Goal: Navigation & Orientation: Find specific page/section

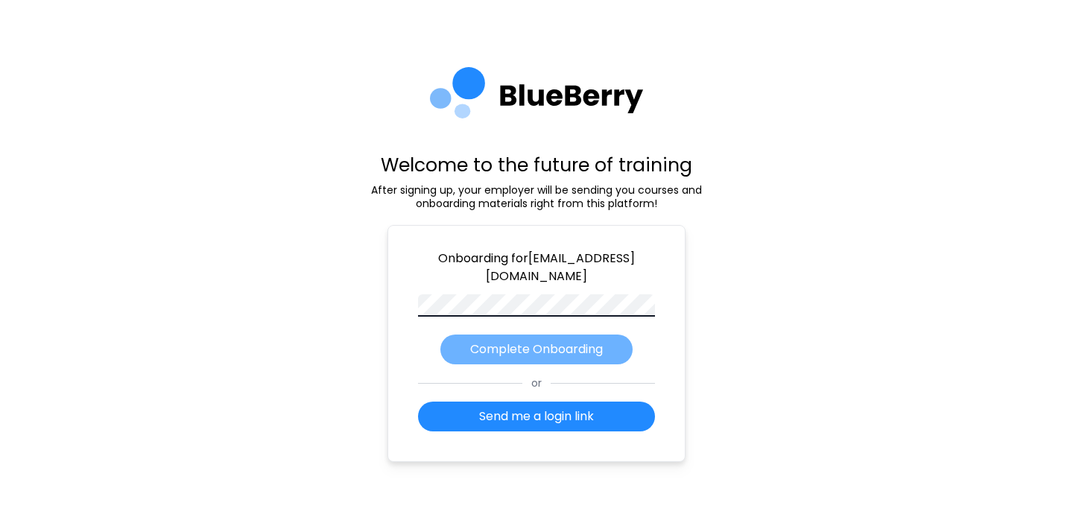
click at [588, 355] on p "Complete Onboarding" at bounding box center [536, 349] width 133 height 18
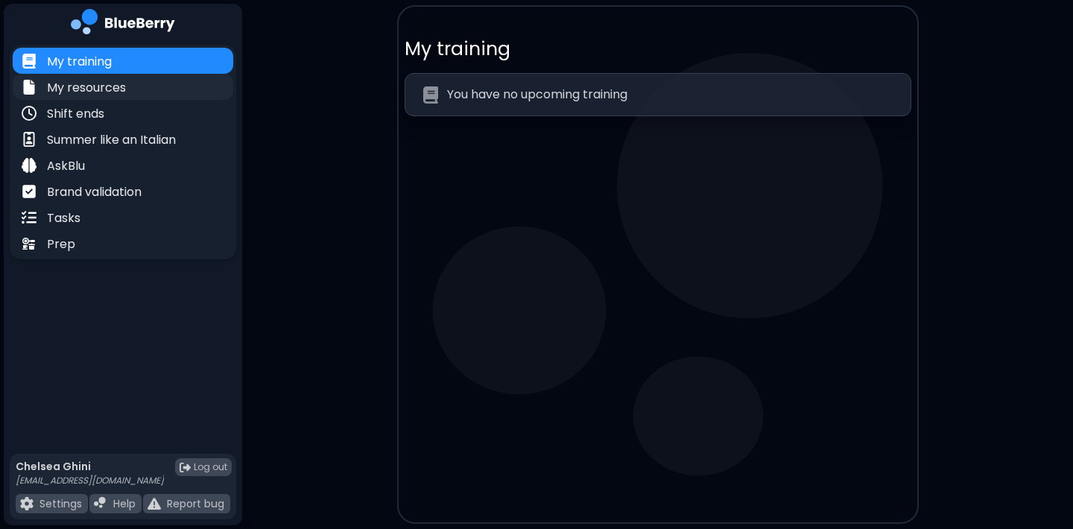
click at [91, 87] on p "My resources" at bounding box center [86, 88] width 79 height 18
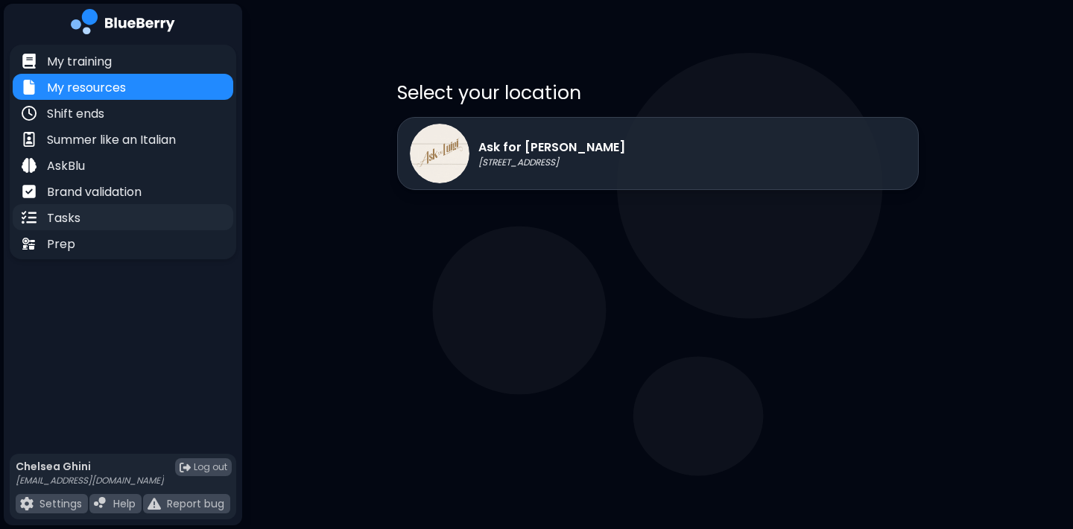
click at [74, 215] on p "Tasks" at bounding box center [64, 218] width 34 height 18
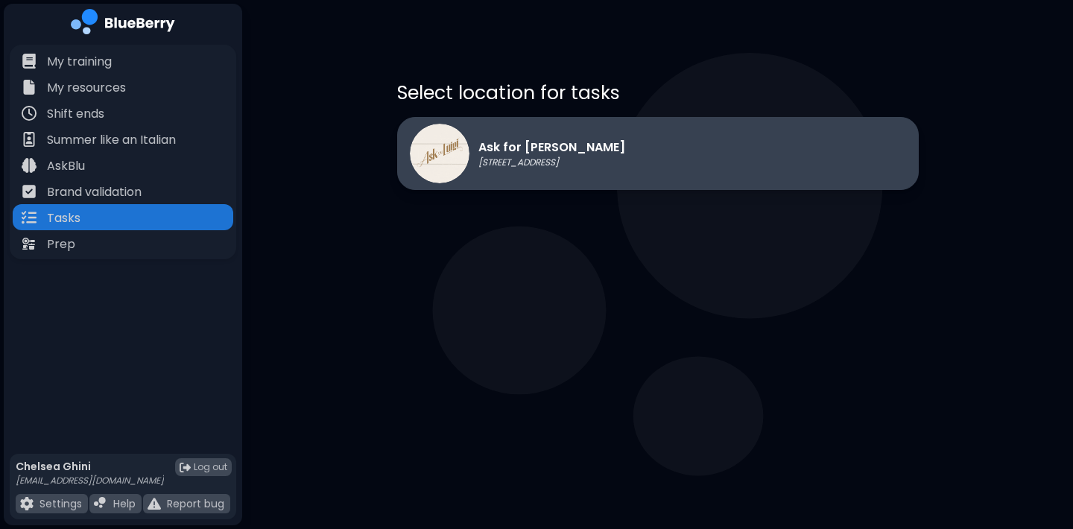
click at [492, 162] on p "[STREET_ADDRESS]" at bounding box center [551, 162] width 147 height 12
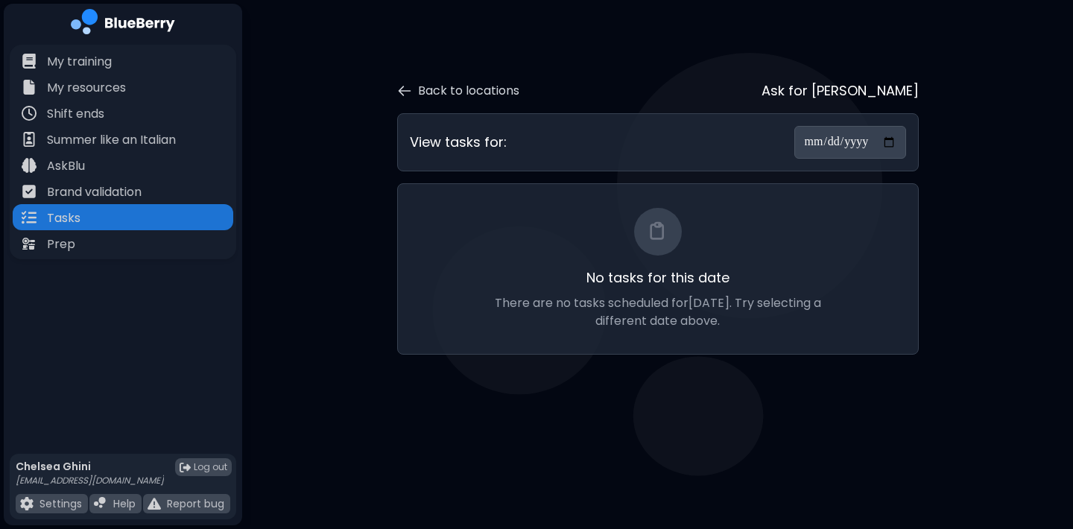
click at [833, 146] on input "**********" at bounding box center [850, 142] width 112 height 33
click at [550, 137] on div "**********" at bounding box center [658, 142] width 496 height 33
click at [663, 256] on div "No tasks for this date There are no tasks scheduled for [DATE] . Try selecting …" at bounding box center [658, 269] width 472 height 122
click at [250, 317] on div "**********" at bounding box center [657, 201] width 830 height 402
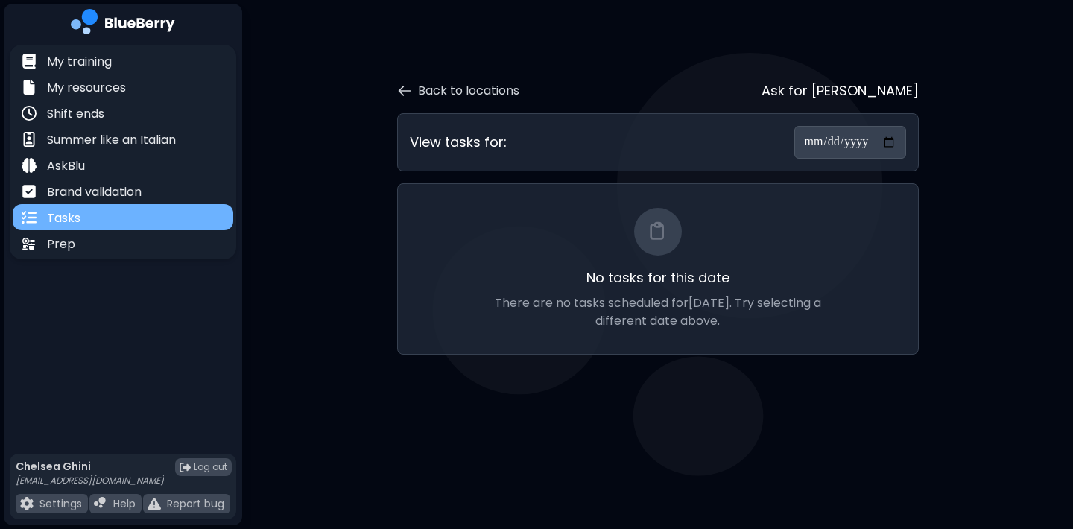
click at [162, 212] on div "Tasks" at bounding box center [123, 217] width 220 height 26
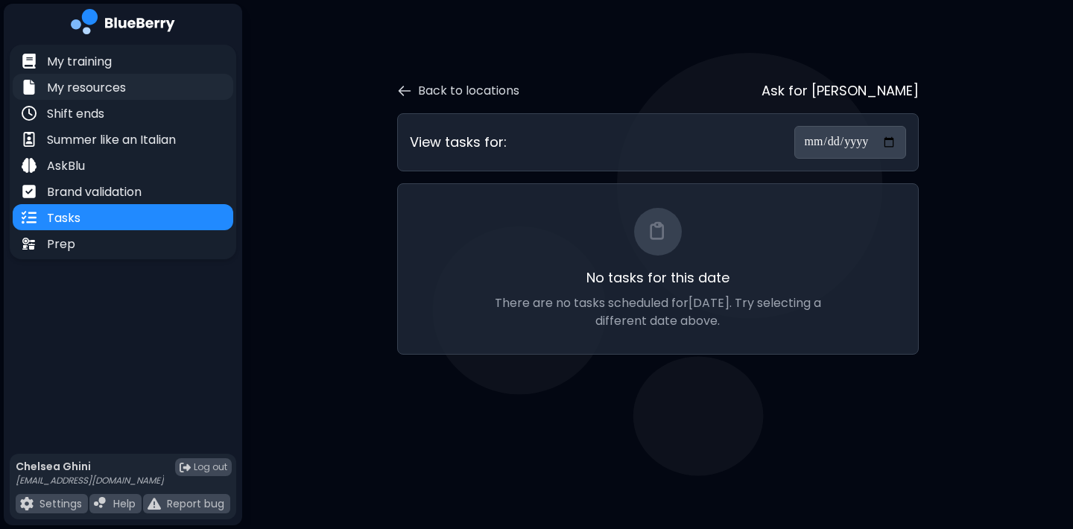
click at [95, 85] on p "My resources" at bounding box center [86, 88] width 79 height 18
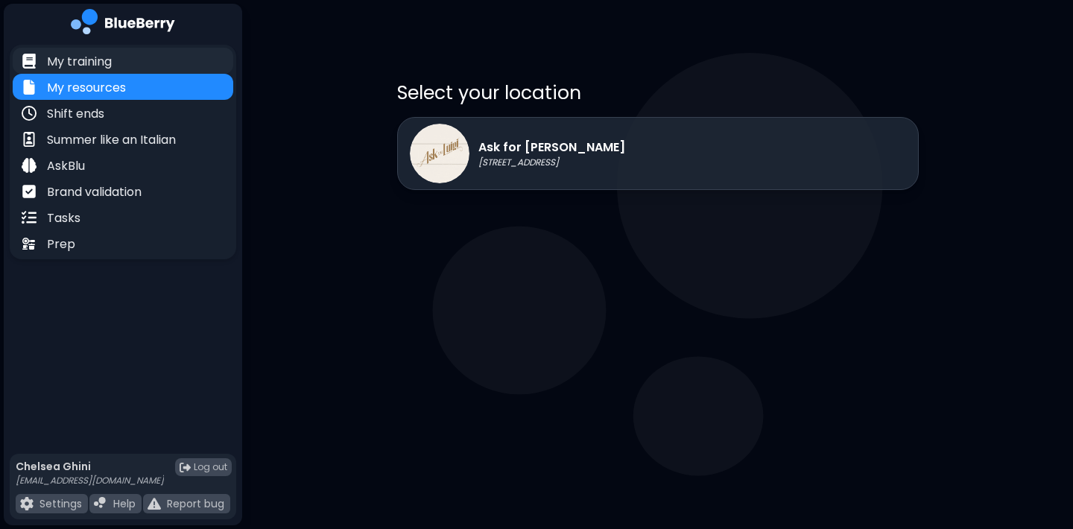
click at [81, 64] on p "My training" at bounding box center [79, 62] width 65 height 18
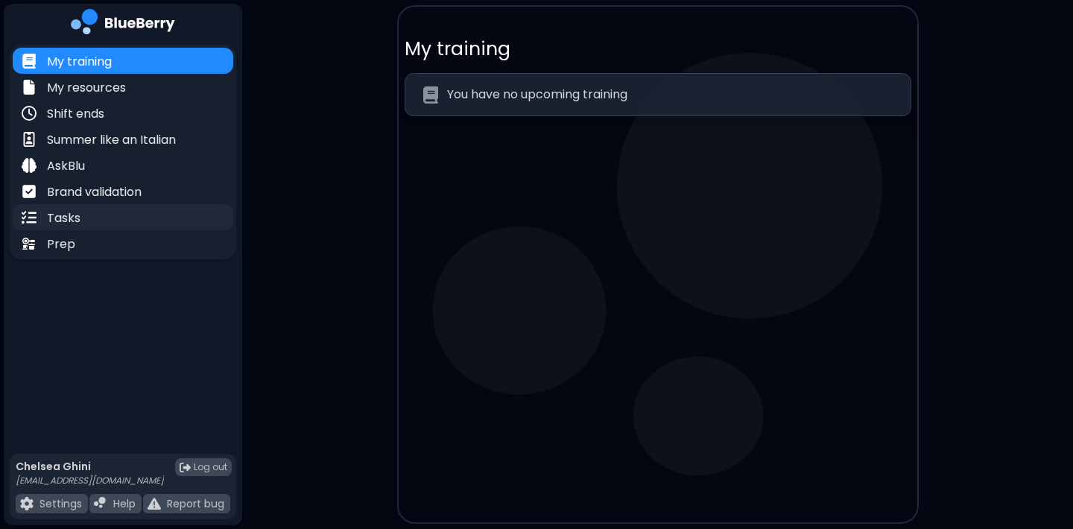
click at [73, 220] on p "Tasks" at bounding box center [64, 218] width 34 height 18
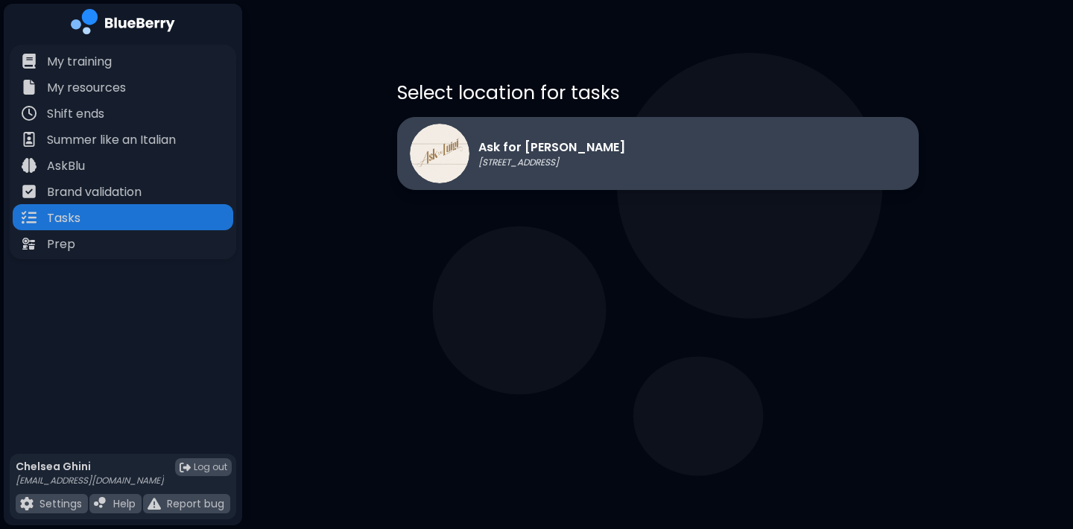
click at [541, 169] on div "Ask for Luigi [STREET_ADDRESS]" at bounding box center [517, 154] width 215 height 60
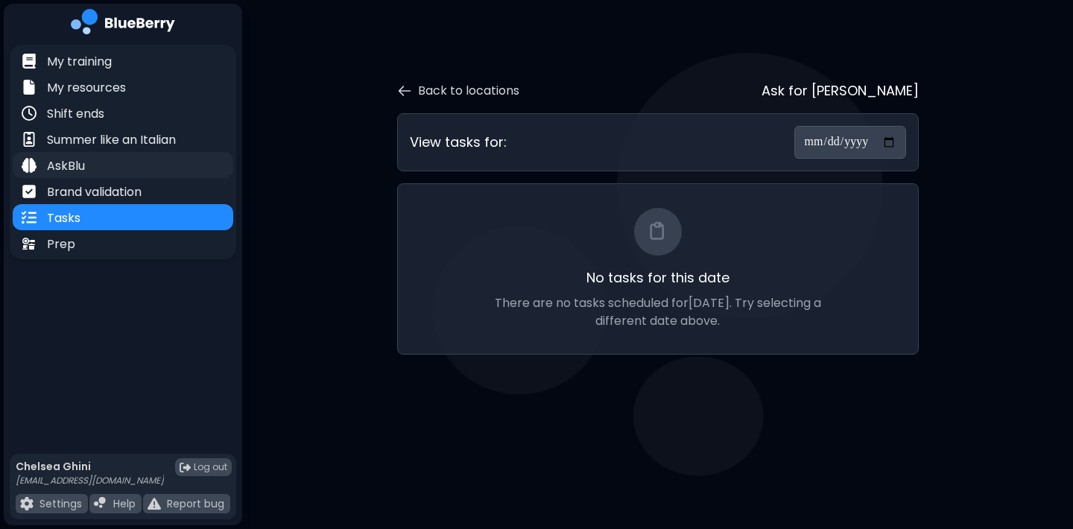
click at [74, 171] on p "AskBlu" at bounding box center [66, 166] width 38 height 18
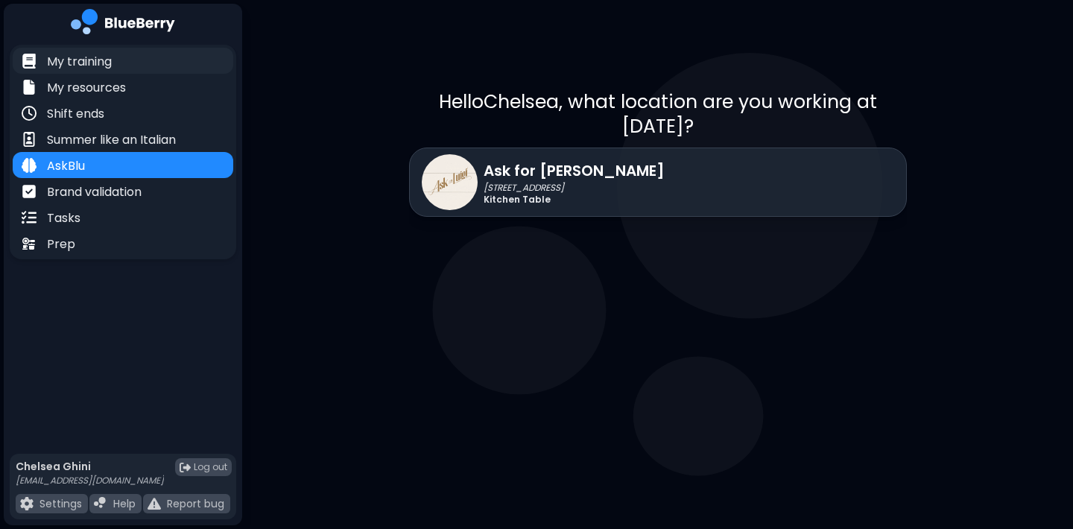
click at [80, 64] on p "My training" at bounding box center [79, 62] width 65 height 18
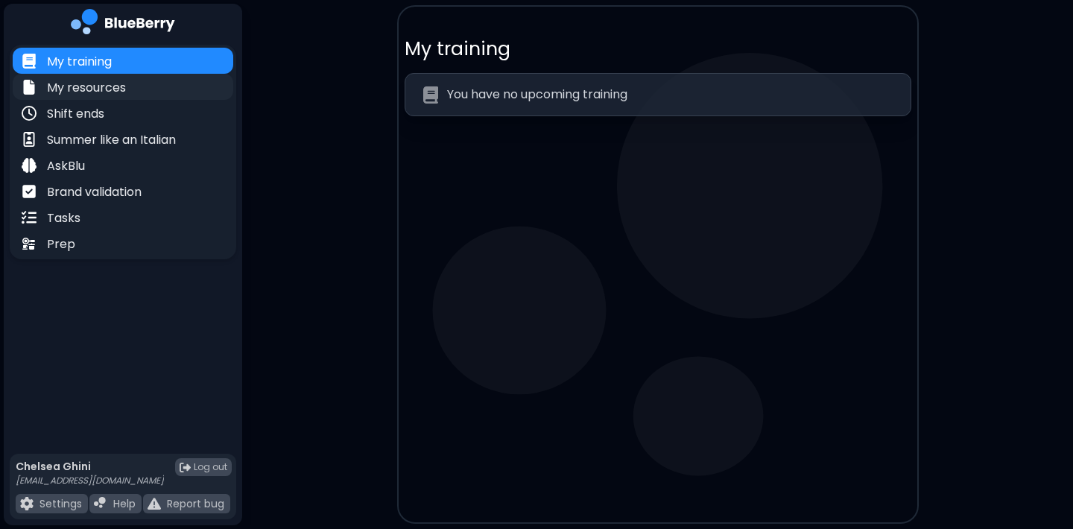
click at [75, 91] on p "My resources" at bounding box center [86, 88] width 79 height 18
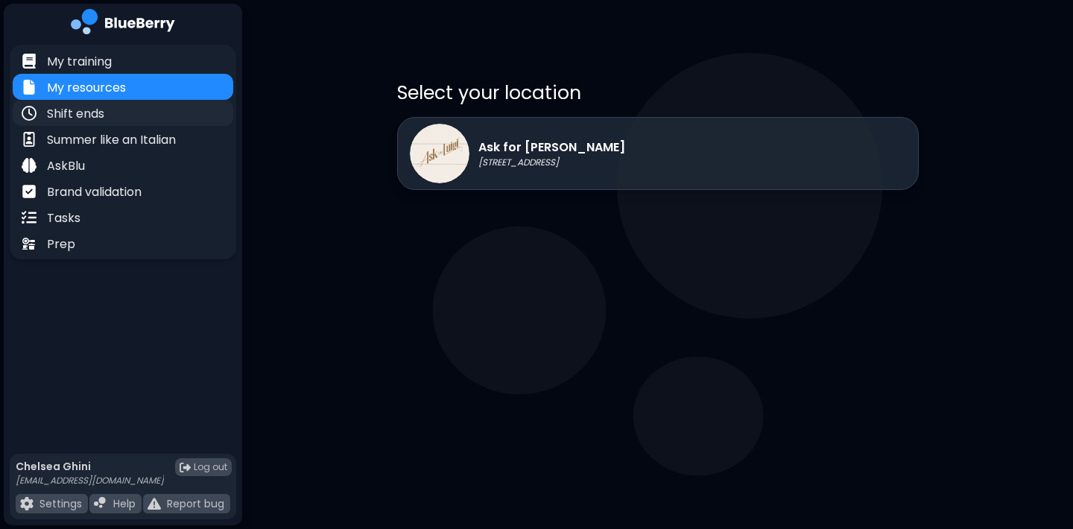
click at [73, 115] on p "Shift ends" at bounding box center [75, 114] width 57 height 18
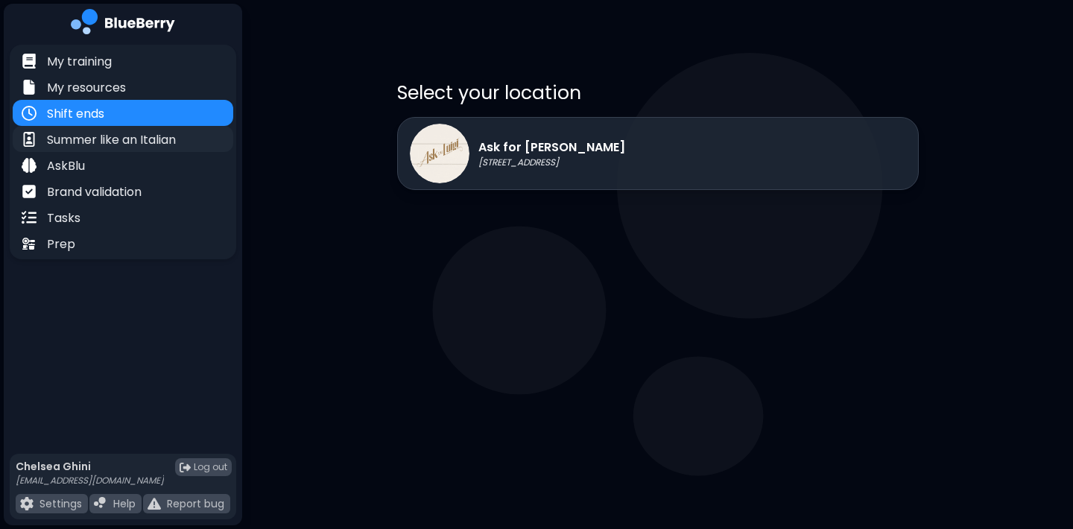
click at [78, 142] on p "Summer like an Italian" at bounding box center [111, 140] width 129 height 18
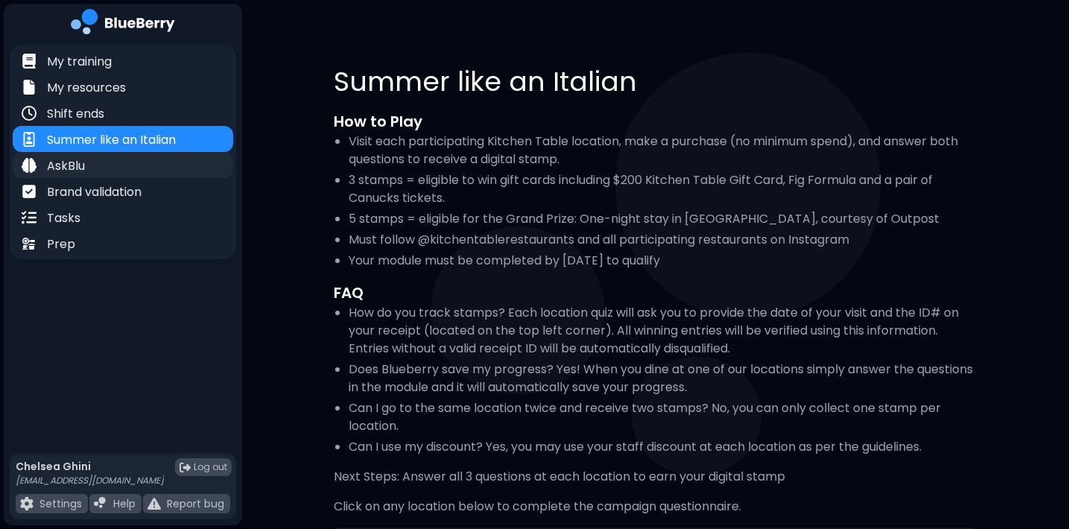
click at [98, 160] on div "AskBlu" at bounding box center [123, 165] width 220 height 26
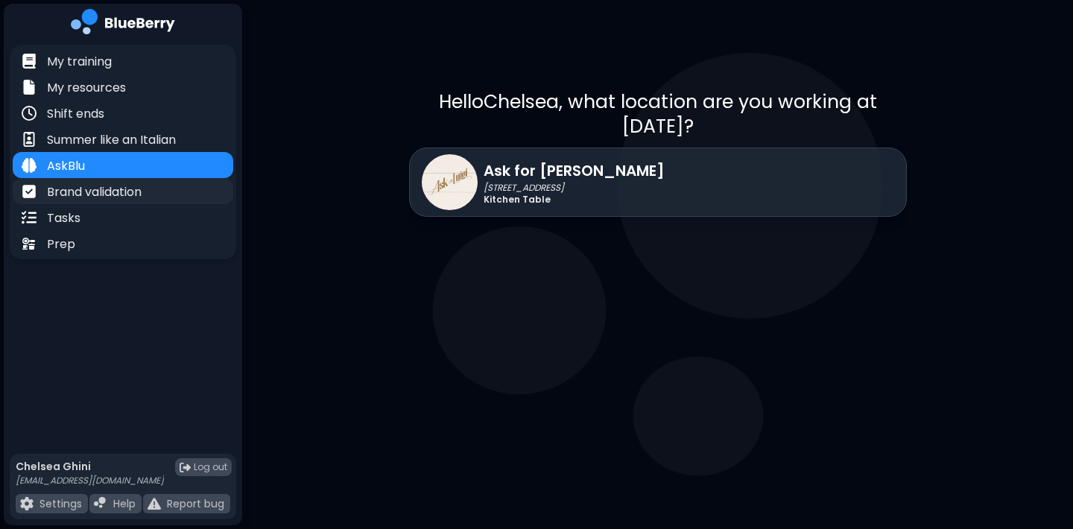
click at [124, 194] on p "Brand validation" at bounding box center [94, 192] width 95 height 18
